Goal: Information Seeking & Learning: Learn about a topic

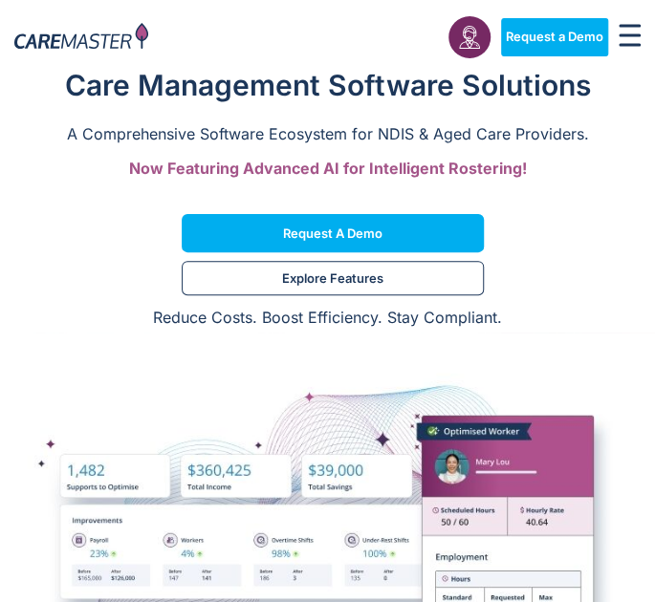
click at [635, 38] on icon "Menu Toggle" at bounding box center [630, 35] width 22 height 23
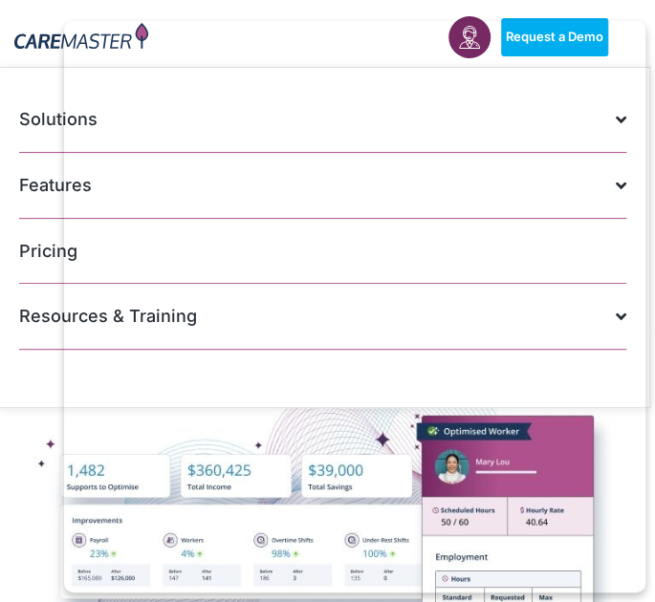
click at [33, 343] on link "Resources & Training" at bounding box center [322, 317] width 607 height 66
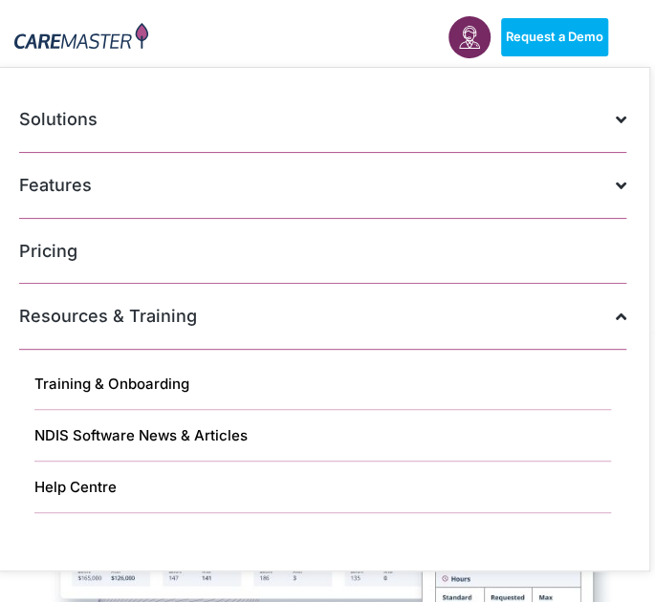
click at [174, 309] on link "Resources & Training" at bounding box center [322, 317] width 607 height 66
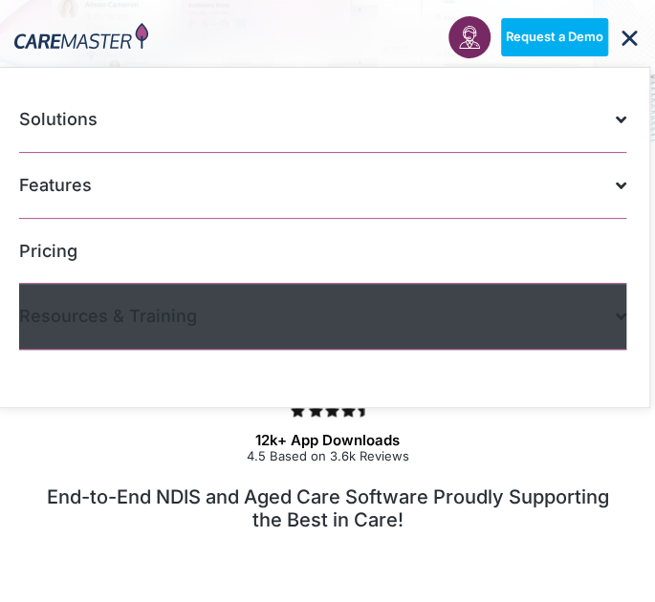
scroll to position [861, 0]
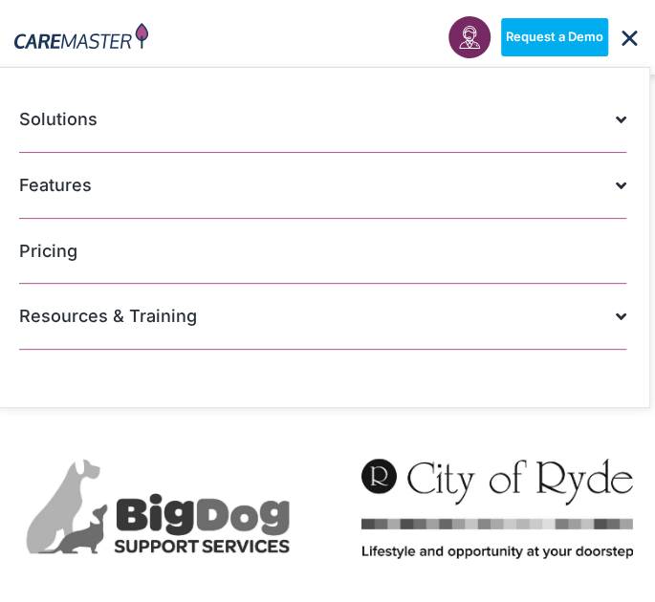
click at [627, 36] on icon "Menu Toggle" at bounding box center [630, 38] width 22 height 22
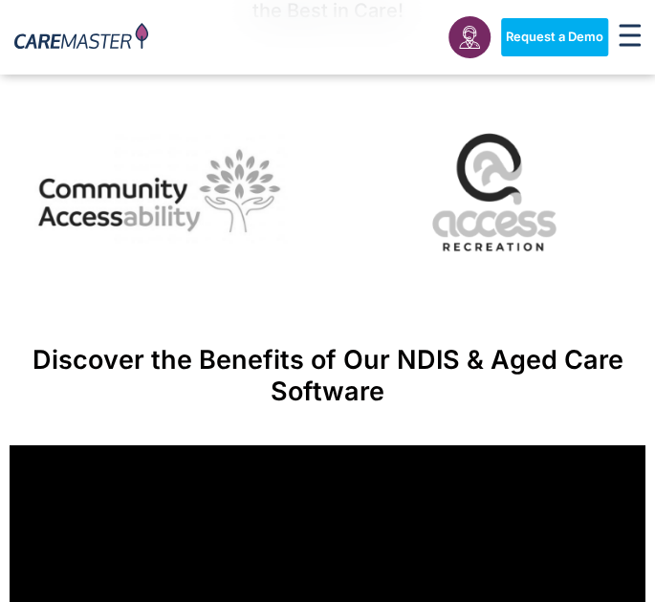
scroll to position [1052, 0]
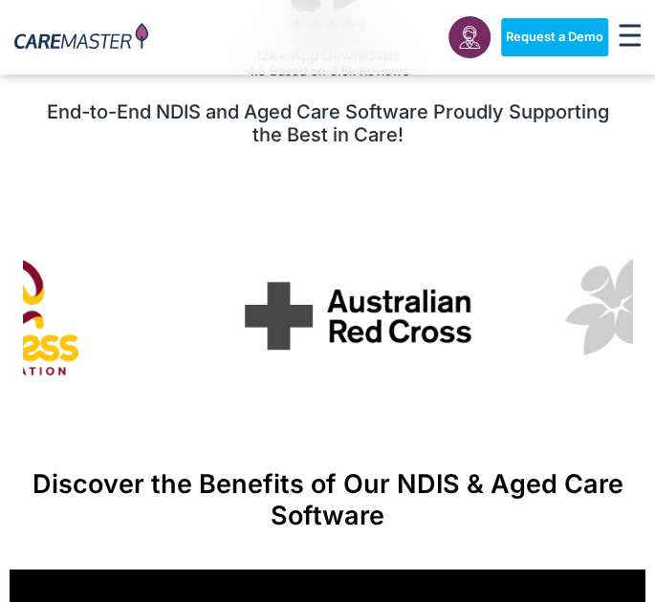
click at [2, 331] on section "12k+ App Downloads 4.5 Based on 3.6k Reviews End-to-End NDIS and Aged Care Soft…" at bounding box center [327, 148] width 655 height 571
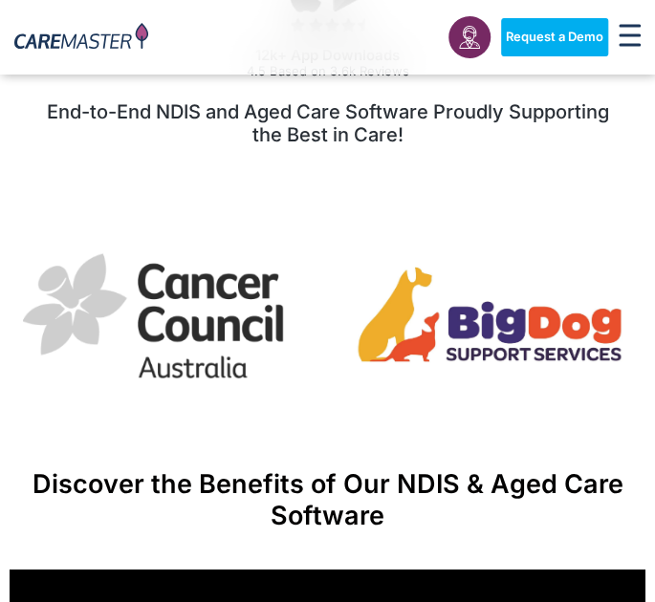
click at [355, 313] on img "3 / 7" at bounding box center [491, 316] width 272 height 105
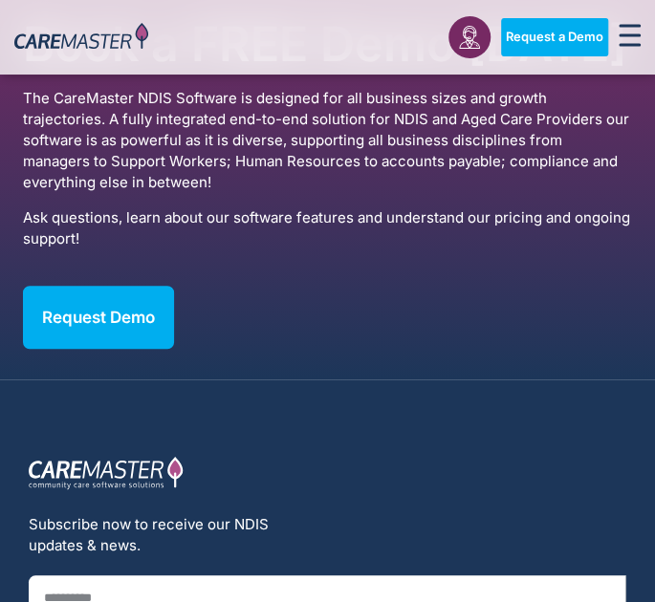
scroll to position [13846, 0]
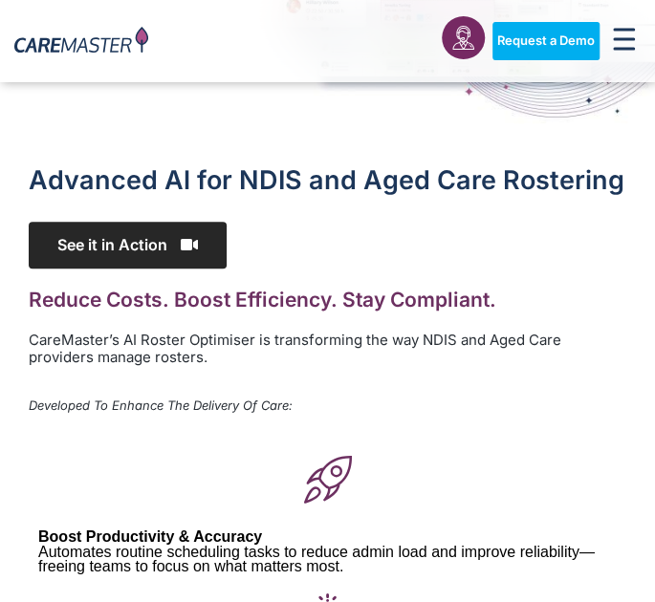
click at [166, 253] on span "See it in Action" at bounding box center [128, 245] width 198 height 47
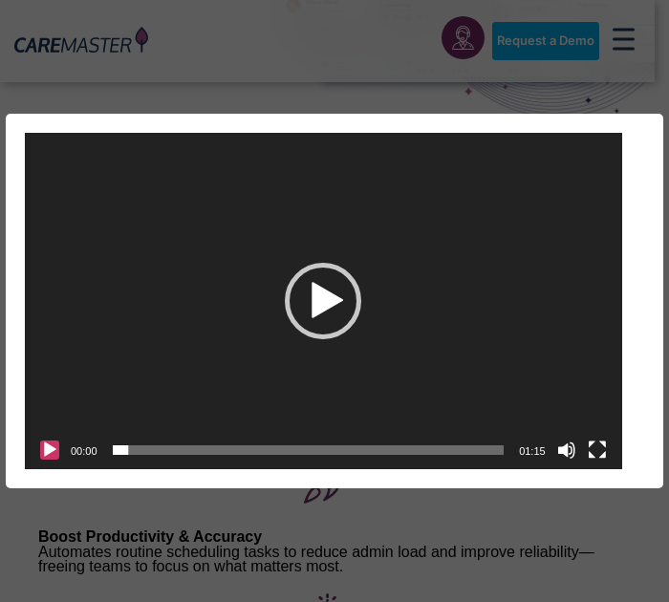
click at [42, 447] on button "Play" at bounding box center [49, 450] width 19 height 19
click at [103, 357] on video "https://caremaster.com.au/wp-content/uploads/2025/05/RO_screenshots_D4-web.mp4" at bounding box center [324, 301] width 598 height 336
click at [46, 450] on button "Play" at bounding box center [49, 450] width 19 height 19
